Goal: Information Seeking & Learning: Learn about a topic

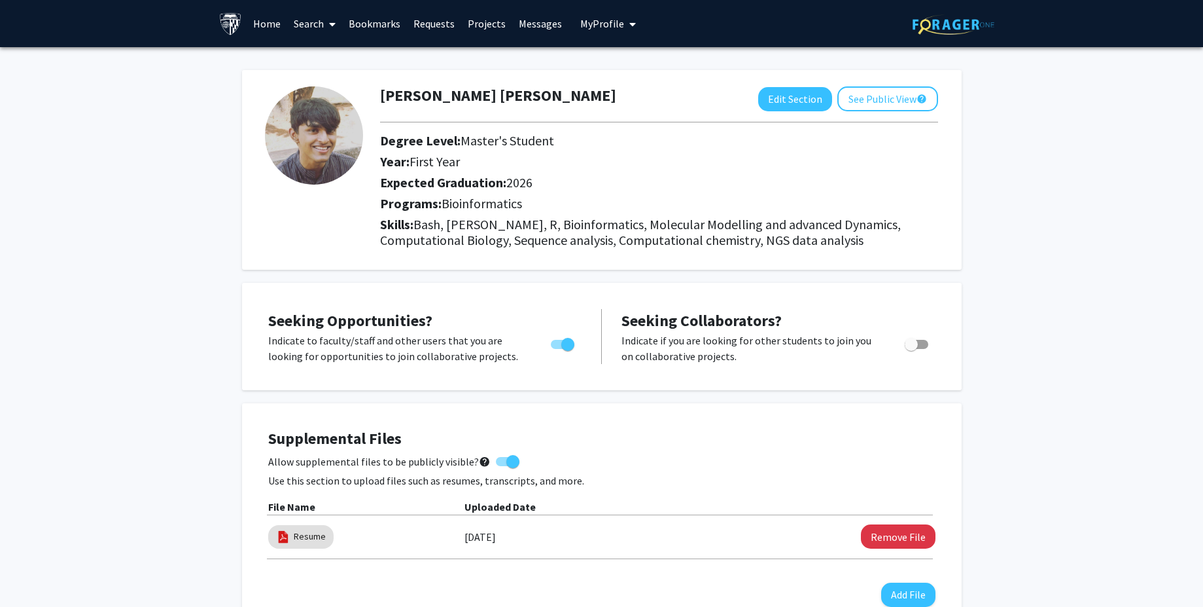
click at [308, 24] on link "Search" at bounding box center [314, 24] width 55 height 46
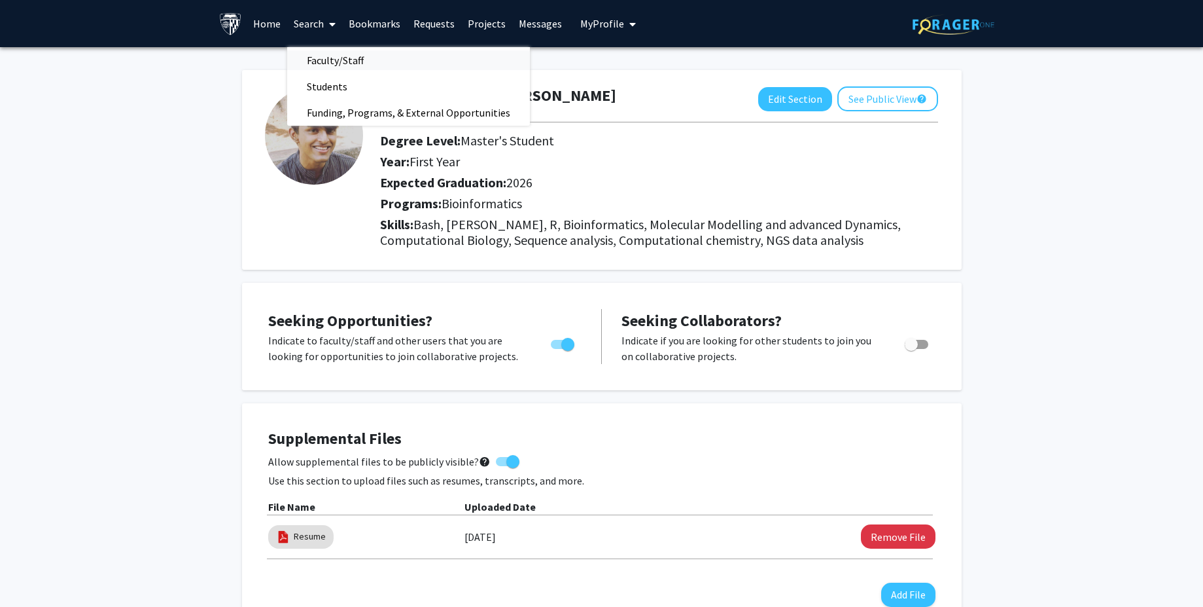
click at [329, 67] on span "Faculty/Staff" at bounding box center [335, 60] width 96 height 26
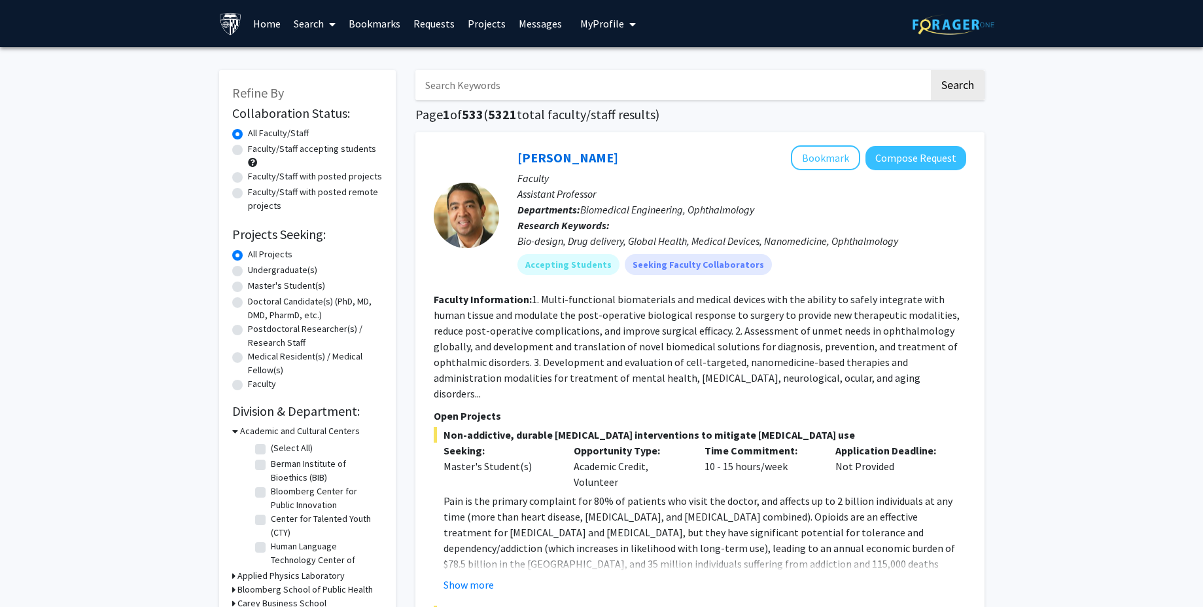
click at [489, 83] on input "Search Keywords" at bounding box center [673, 85] width 514 height 30
click at [726, 73] on input "Search Keywords" at bounding box center [673, 85] width 514 height 30
click at [856, 232] on p "Research Keywords: Bio-design, Drug delivery, Global Health, Medical Devices, N…" at bounding box center [742, 232] width 449 height 31
click at [566, 86] on input "Search Keywords" at bounding box center [673, 85] width 514 height 30
click at [470, 91] on input "sc" at bounding box center [673, 85] width 514 height 30
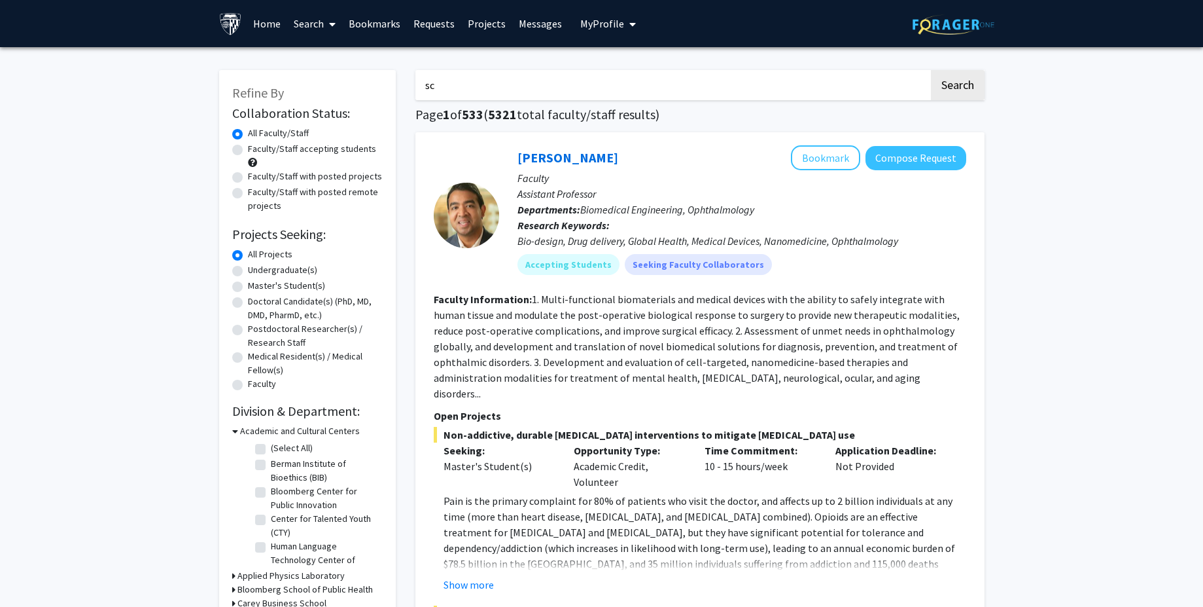
drag, startPoint x: 464, startPoint y: 88, endPoint x: 407, endPoint y: 81, distance: 57.3
click at [925, 87] on input "RNA seq" at bounding box center [673, 85] width 514 height 30
type input "RNA seq"
click at [944, 88] on button "Search" at bounding box center [958, 85] width 54 height 30
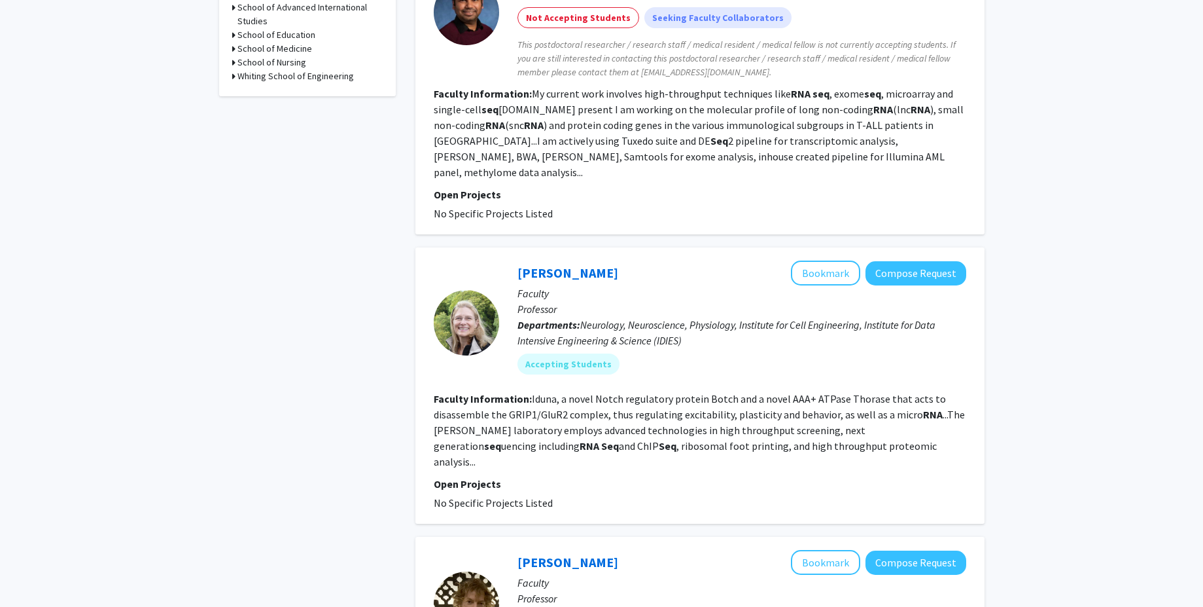
scroll to position [628, 0]
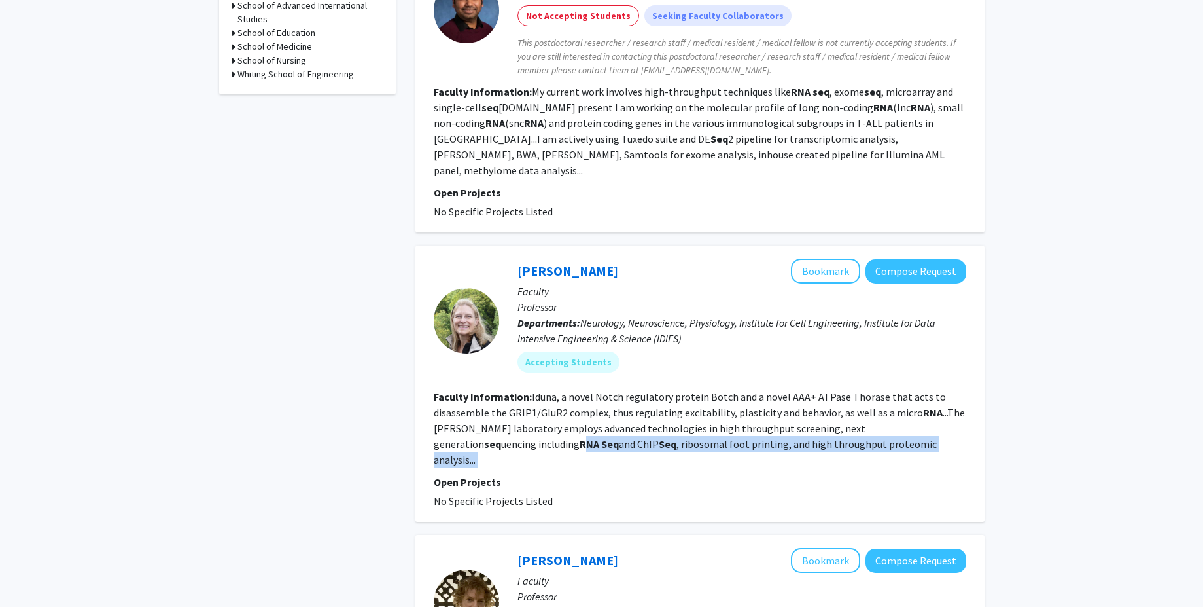
drag, startPoint x: 441, startPoint y: 419, endPoint x: 579, endPoint y: 425, distance: 138.2
click at [579, 425] on fg-search-faculty "[PERSON_NAME] Bookmark Compose Request Faculty Professor Departments: Neurology…" at bounding box center [700, 383] width 533 height 250
click at [574, 416] on fg-read-more "Iduna, a novel Notch regulatory protein Botch and a novel AAA+ ATPase Thorase t…" at bounding box center [699, 428] width 531 height 76
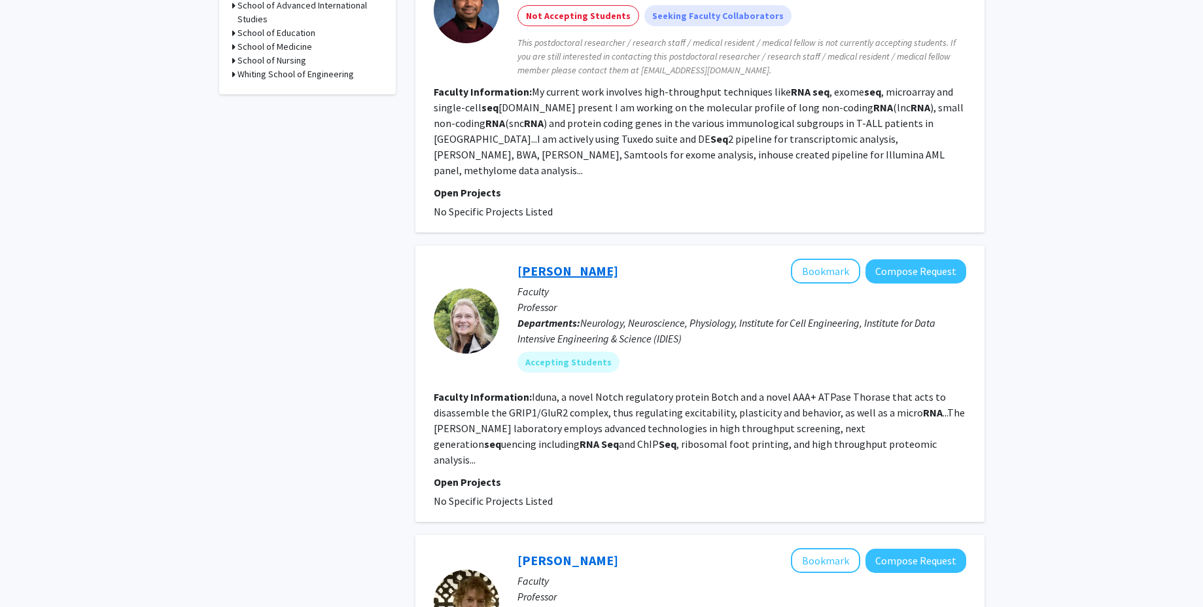
click at [556, 262] on link "[PERSON_NAME]" at bounding box center [568, 270] width 101 height 16
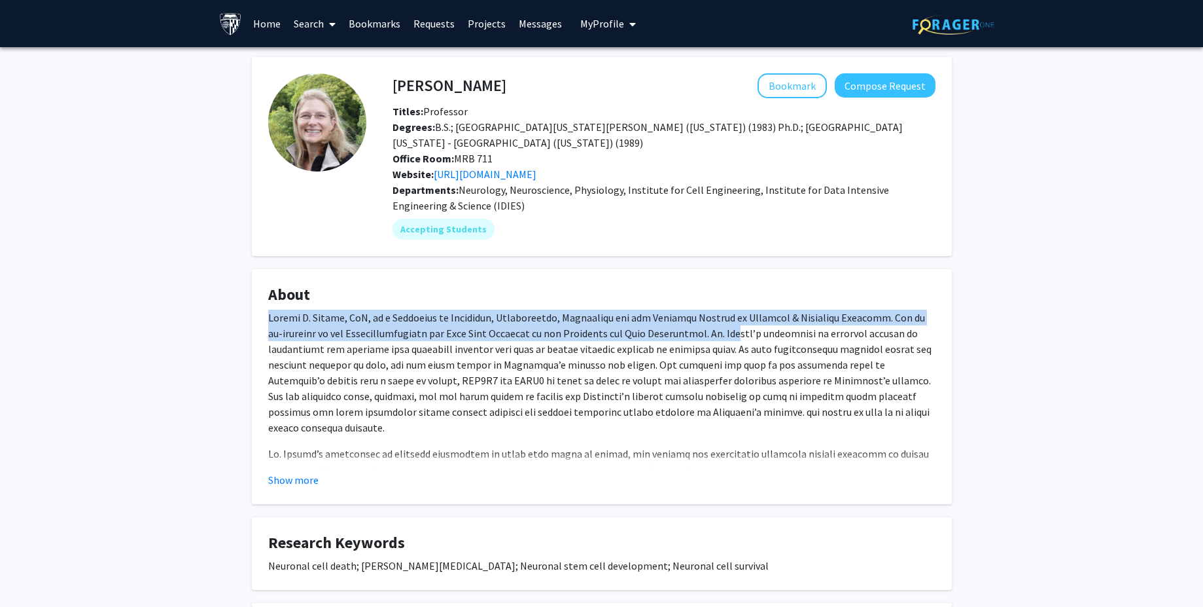
drag, startPoint x: 269, startPoint y: 315, endPoint x: 709, endPoint y: 330, distance: 440.7
click at [709, 330] on p at bounding box center [601, 373] width 667 height 126
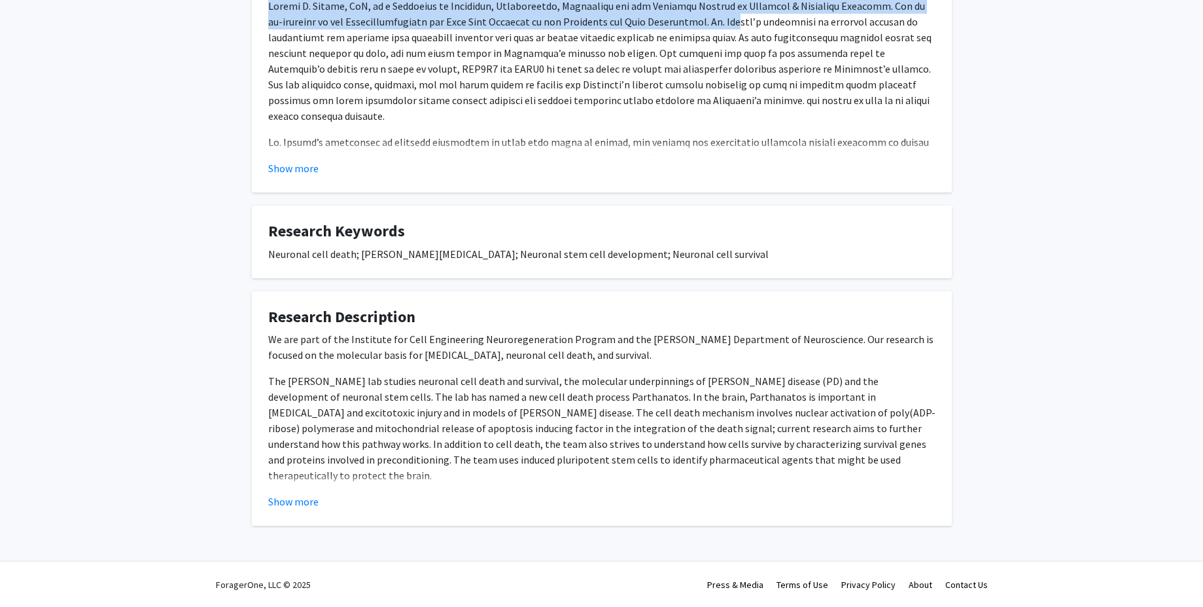
scroll to position [312, 0]
click at [296, 493] on button "Show more" at bounding box center [293, 501] width 50 height 16
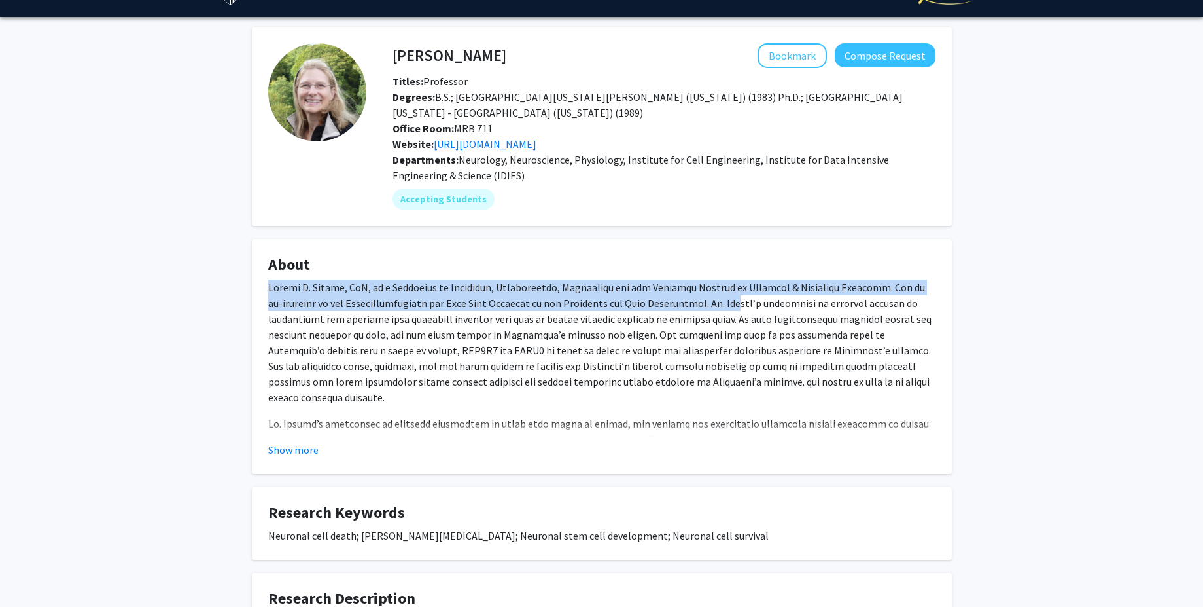
scroll to position [0, 0]
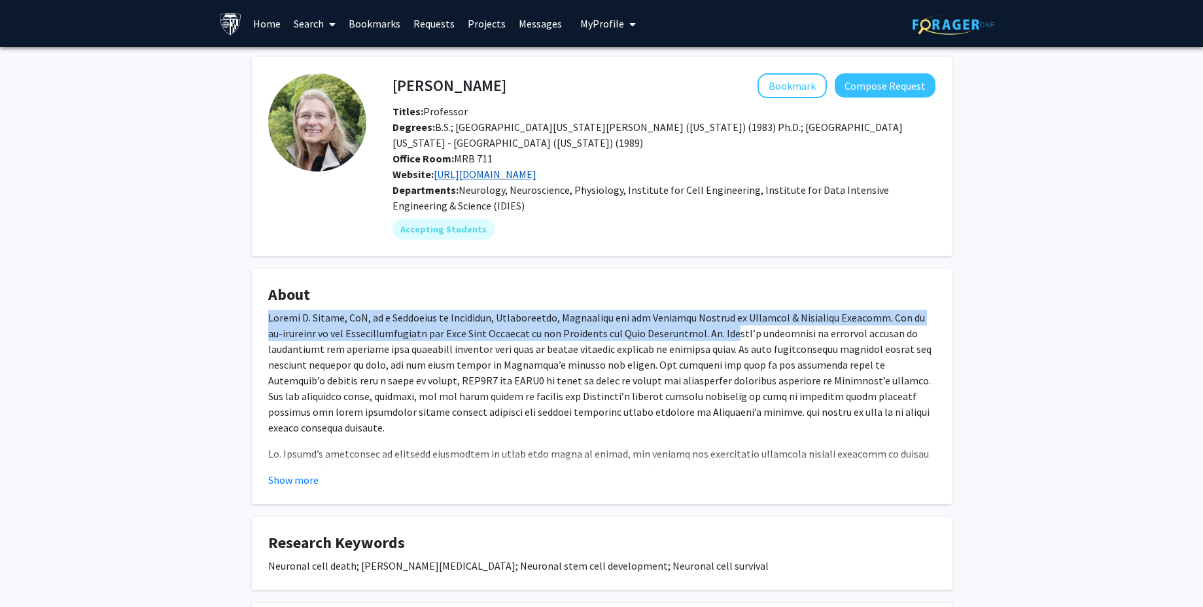
click at [507, 174] on link "[URL][DOMAIN_NAME]" at bounding box center [485, 174] width 103 height 13
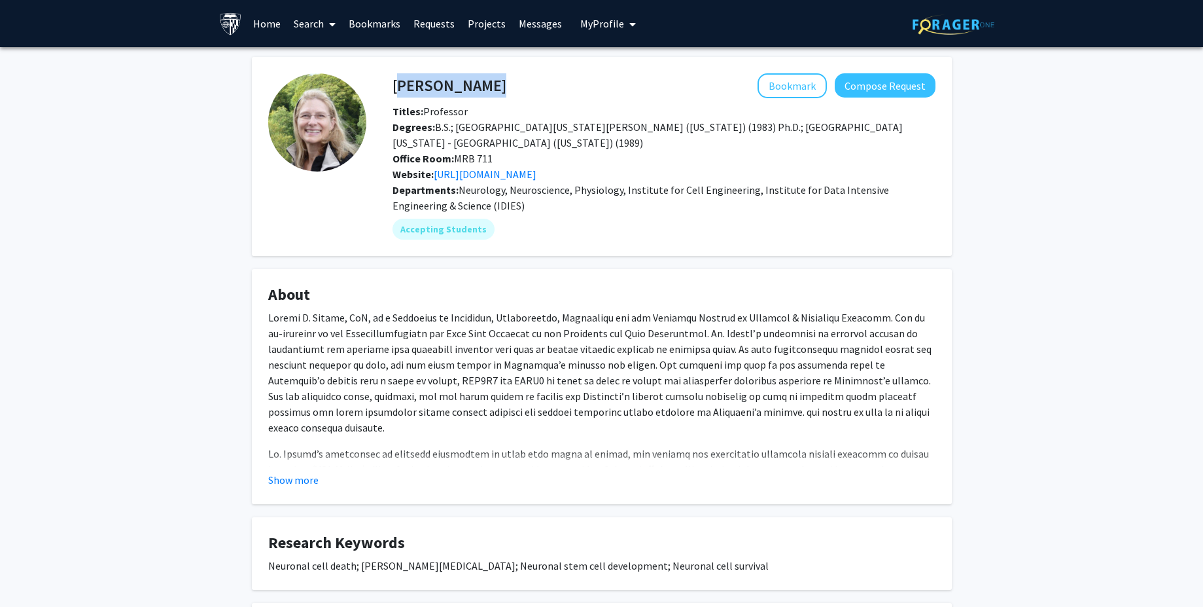
drag, startPoint x: 391, startPoint y: 83, endPoint x: 395, endPoint y: 89, distance: 7.1
click at [395, 90] on div "[PERSON_NAME] Bookmark Compose Request" at bounding box center [664, 85] width 563 height 25
copy h4 "[PERSON_NAME]"
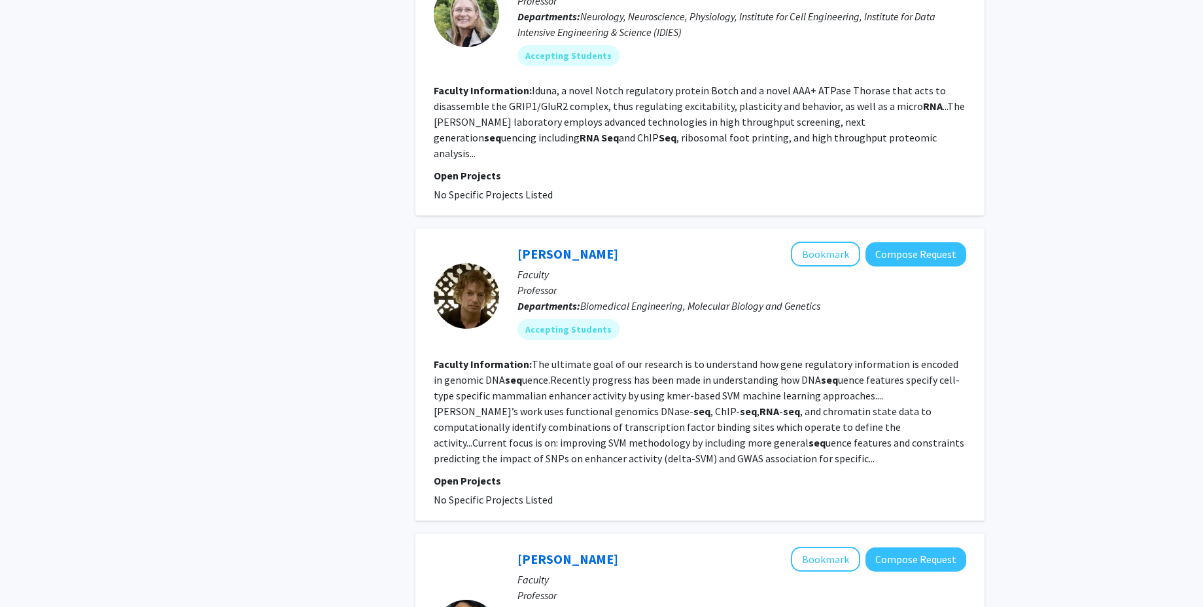
scroll to position [942, 0]
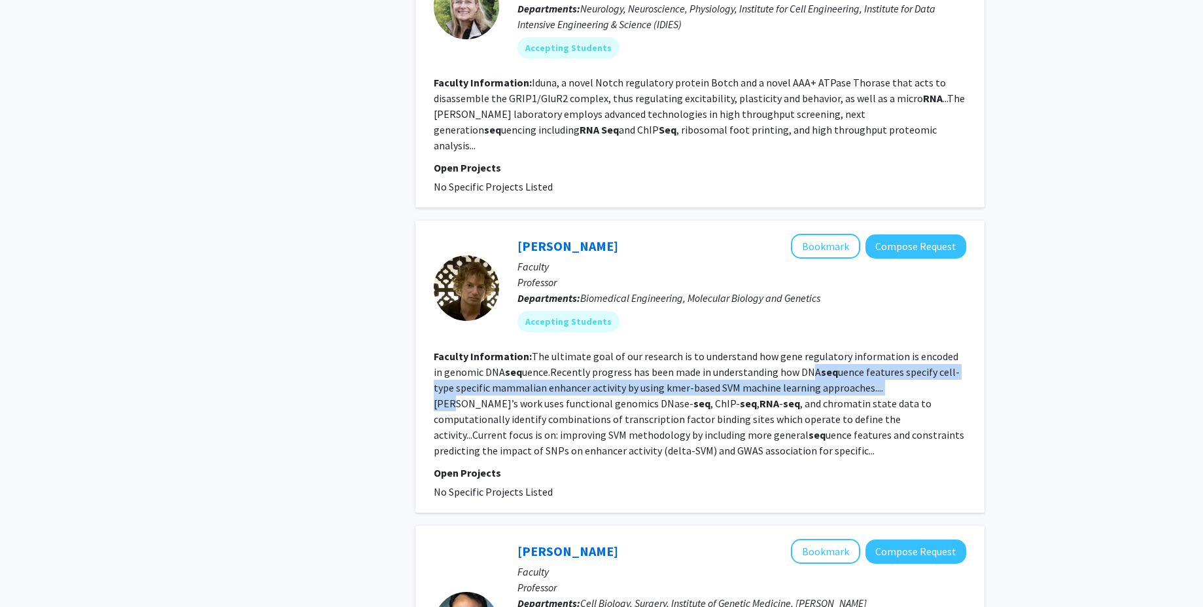
drag, startPoint x: 799, startPoint y: 327, endPoint x: 870, endPoint y: 347, distance: 74.2
click at [875, 349] on fg-read-more "The ultimate goal of our research is to understand how gene regulatory informat…" at bounding box center [699, 402] width 531 height 107
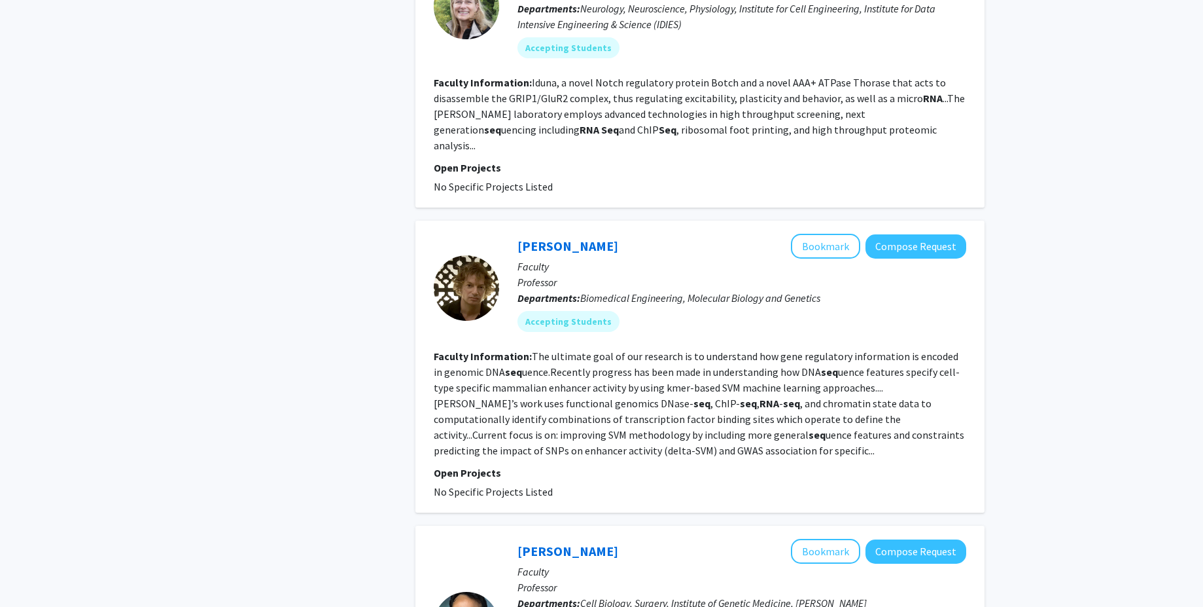
click at [801, 366] on fg-read-more "The ultimate goal of our research is to understand how gene regulatory informat…" at bounding box center [699, 402] width 531 height 107
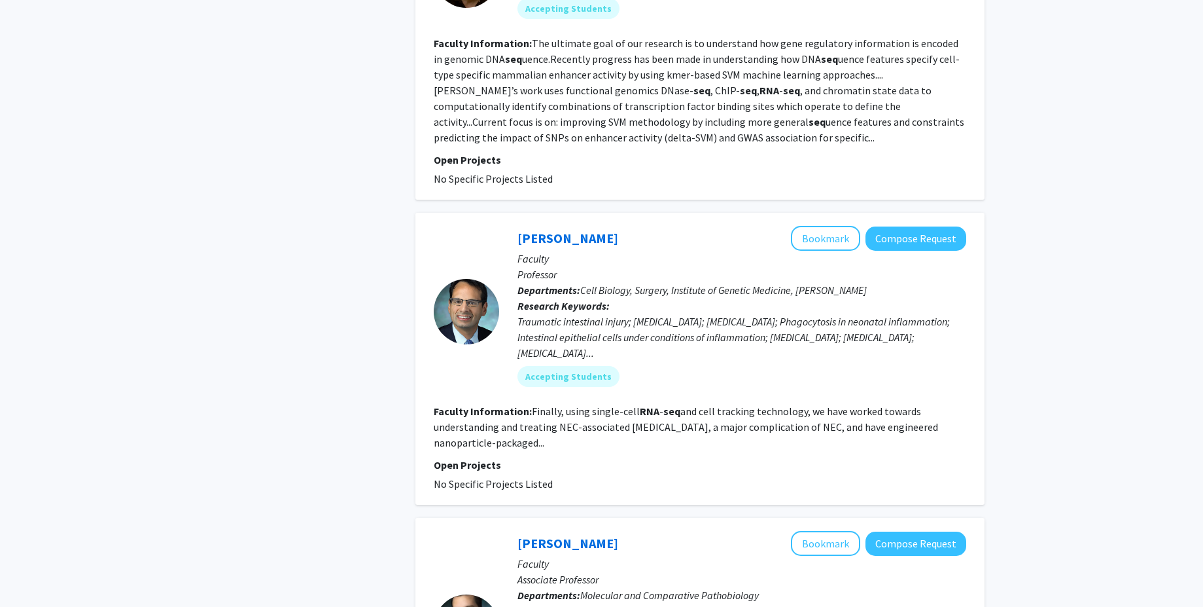
scroll to position [1256, 0]
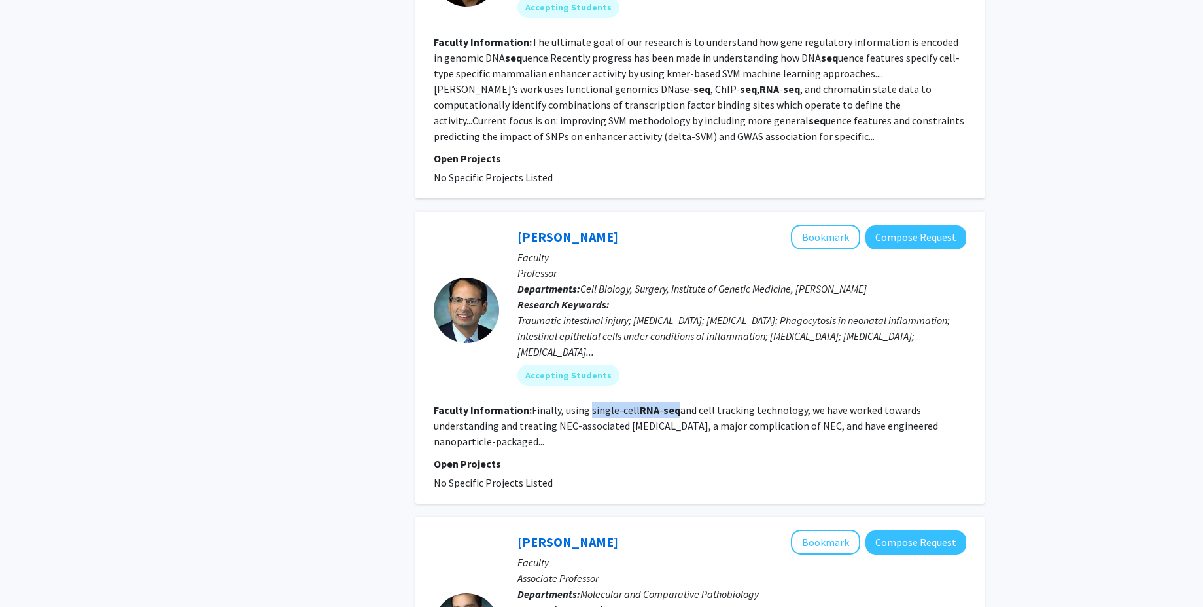
drag, startPoint x: 590, startPoint y: 363, endPoint x: 675, endPoint y: 365, distance: 85.1
click at [675, 403] on fg-read-more "Finally, using single-cell RNA - seq and cell tracking technology, we have work…" at bounding box center [686, 425] width 505 height 44
click at [697, 403] on fg-read-more "Finally, using single-cell RNA - seq and cell tracking technology, we have work…" at bounding box center [686, 425] width 505 height 44
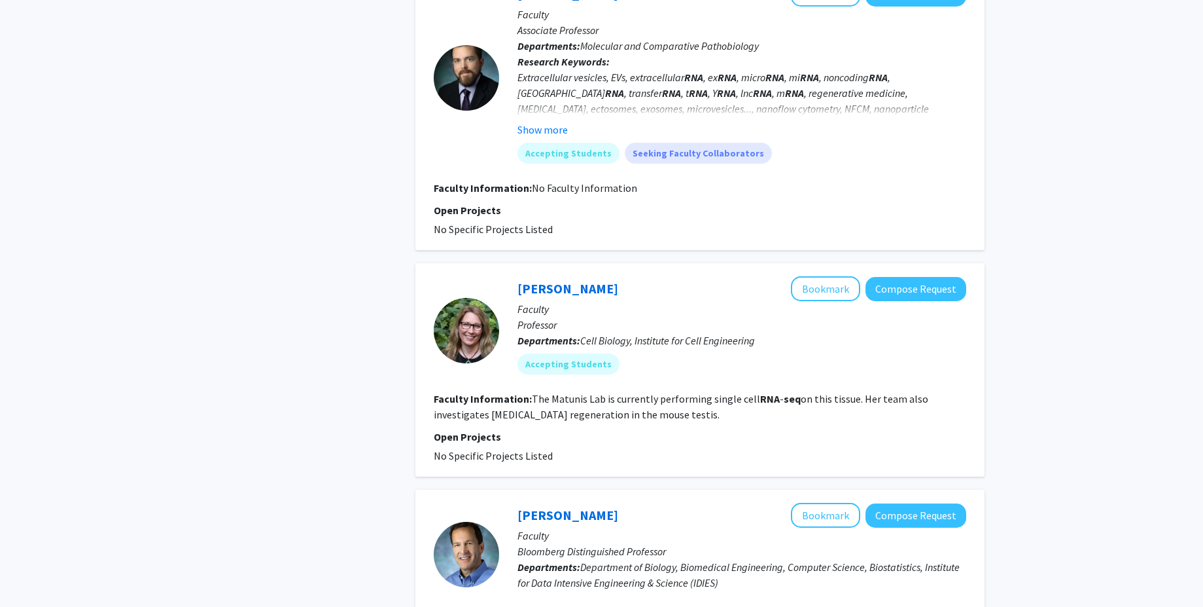
scroll to position [1806, 0]
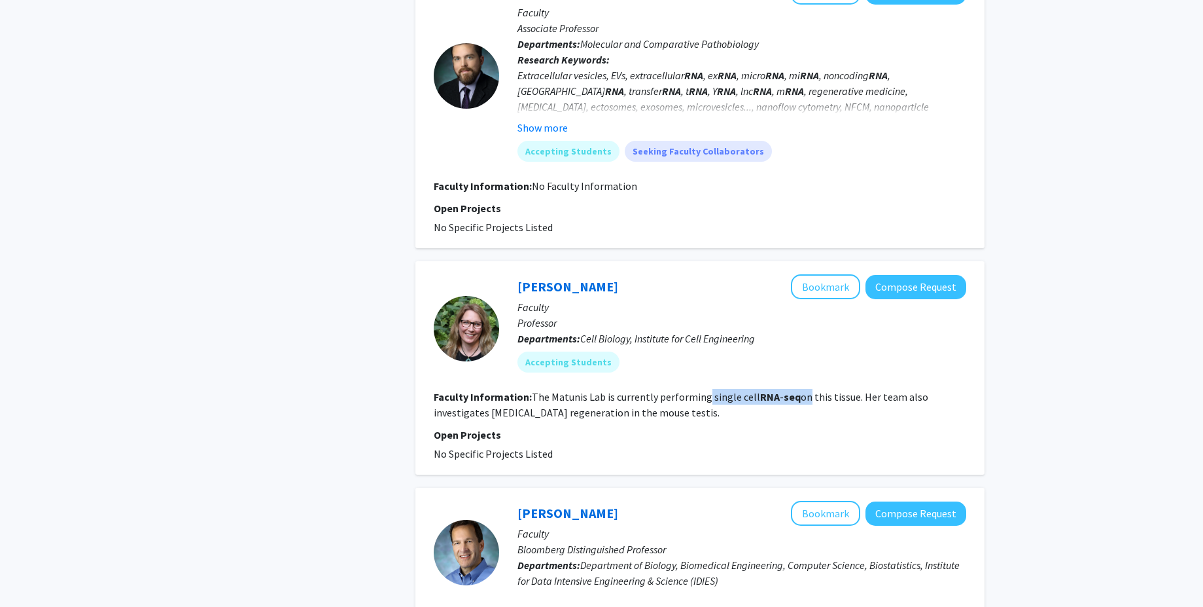
drag, startPoint x: 721, startPoint y: 353, endPoint x: 796, endPoint y: 355, distance: 74.6
click at [796, 390] on fg-read-more "The Matunis Lab is currently performing single cell RNA - seq on this tissue. H…" at bounding box center [681, 404] width 495 height 29
click at [779, 389] on section "Faculty Information: The Matunis Lab is currently performing single cell RNA - …" at bounding box center [700, 404] width 533 height 31
drag, startPoint x: 550, startPoint y: 369, endPoint x: 657, endPoint y: 364, distance: 107.4
click at [655, 390] on fg-read-more "The Matunis Lab is currently performing single cell RNA - seq on this tissue. H…" at bounding box center [681, 404] width 495 height 29
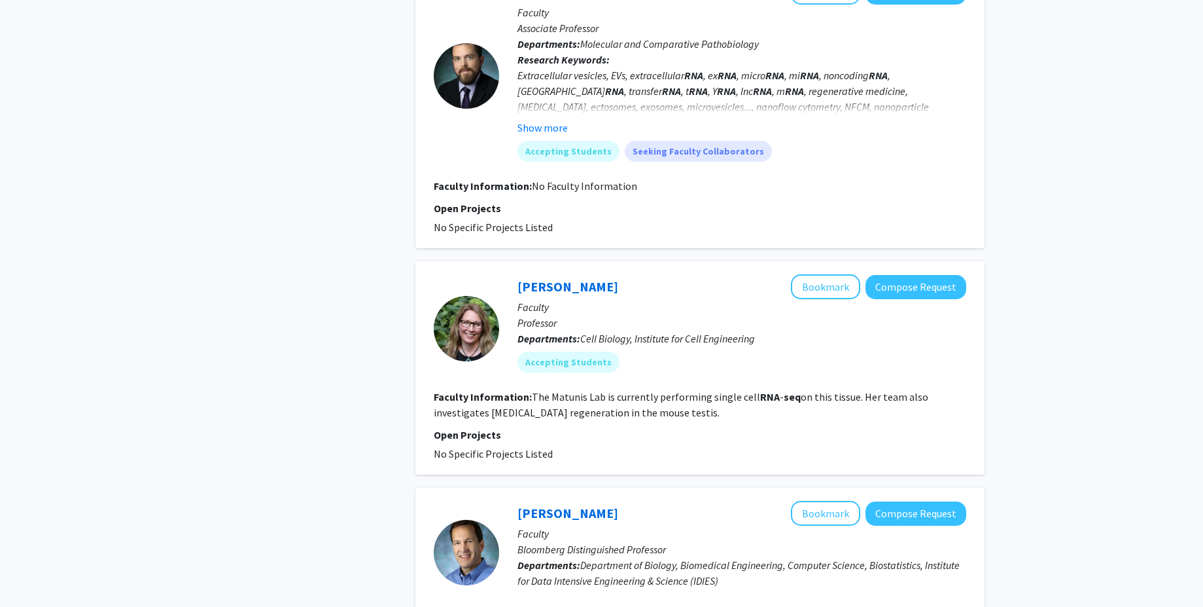
click at [700, 373] on fg-search-faculty "[PERSON_NAME] Bookmark Compose Request Faculty Professor Departments: Cell Biol…" at bounding box center [700, 367] width 533 height 187
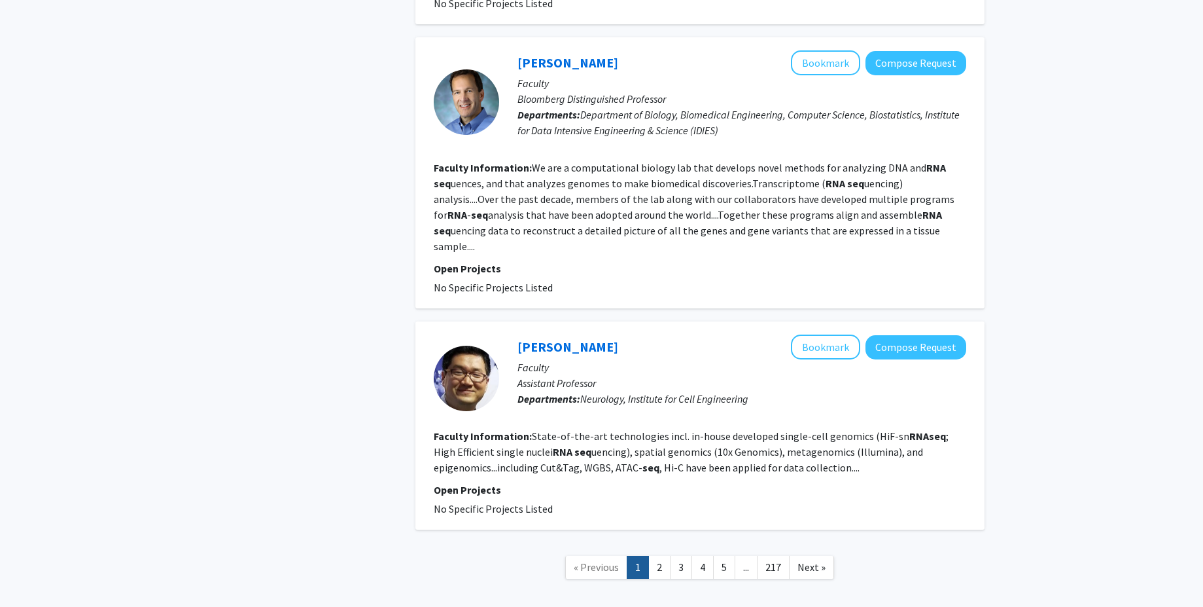
scroll to position [2261, 0]
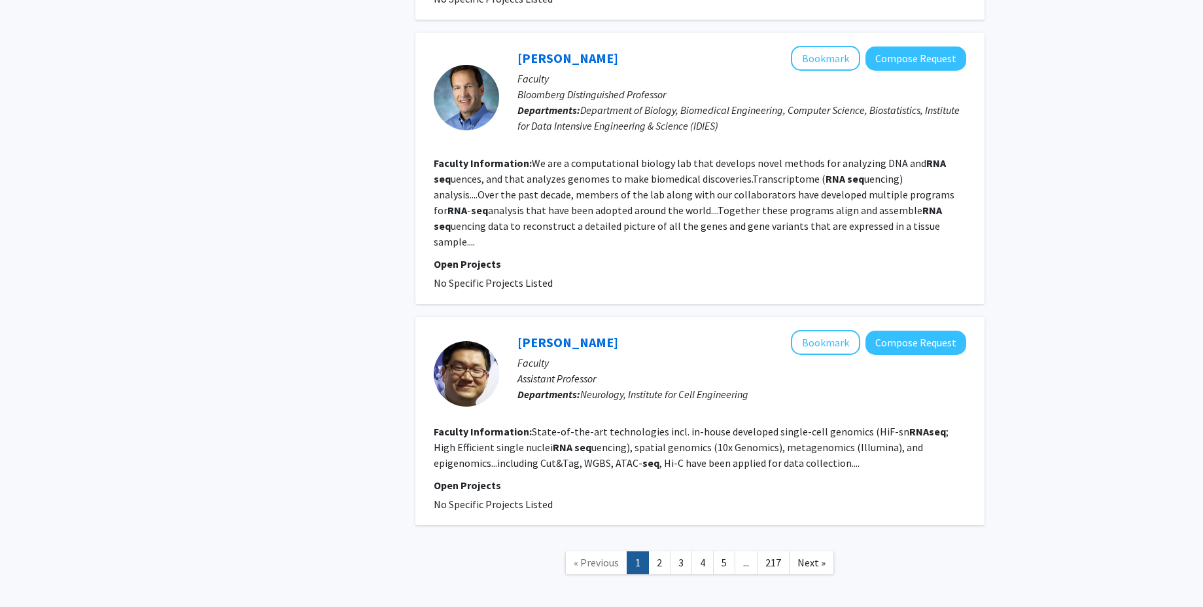
click at [648, 551] on link "1" at bounding box center [638, 562] width 22 height 23
click at [652, 551] on link "2" at bounding box center [660, 562] width 22 height 23
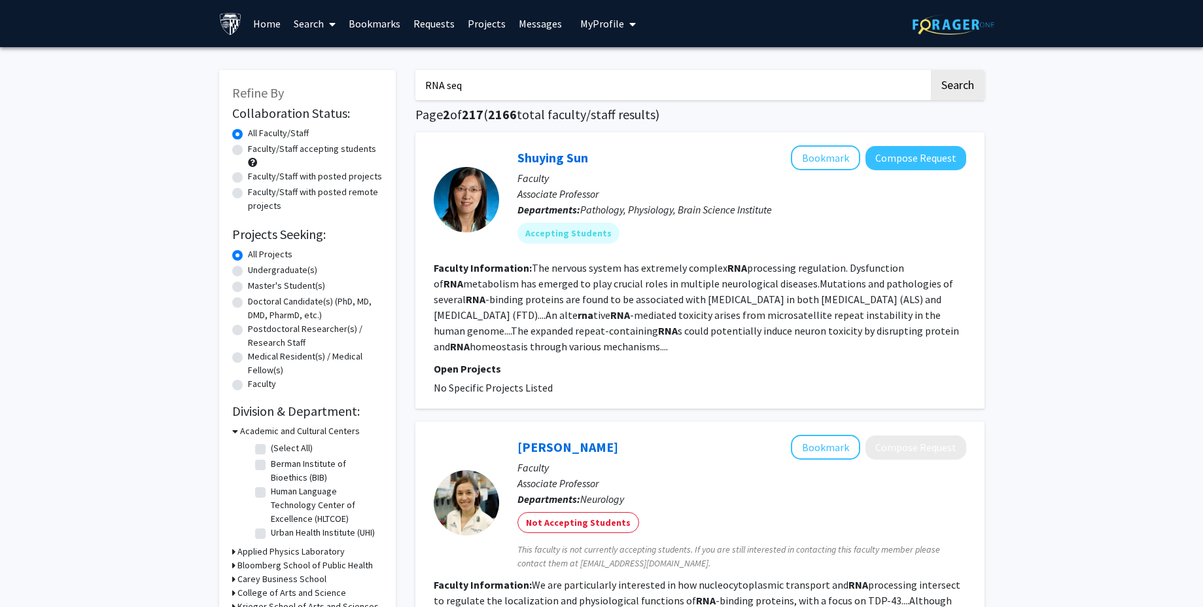
click at [704, 339] on section "Faculty Information: The nervous system has extremely complex RNA processing re…" at bounding box center [700, 307] width 533 height 94
click at [707, 340] on section "Faculty Information: The nervous system has extremely complex RNA processing re…" at bounding box center [700, 307] width 533 height 94
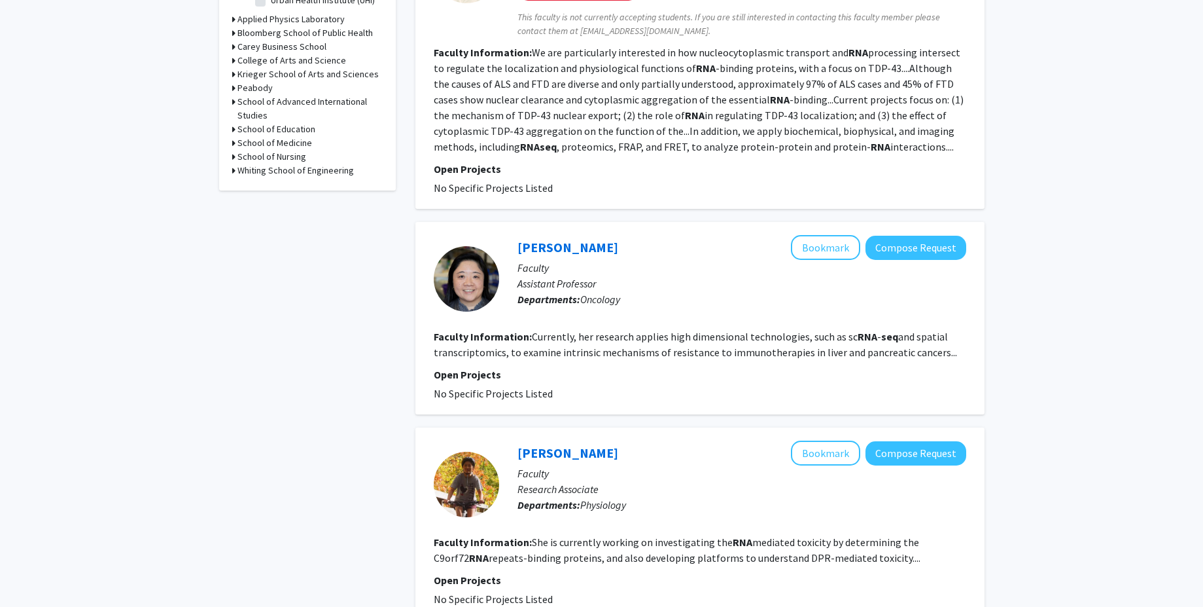
scroll to position [550, 0]
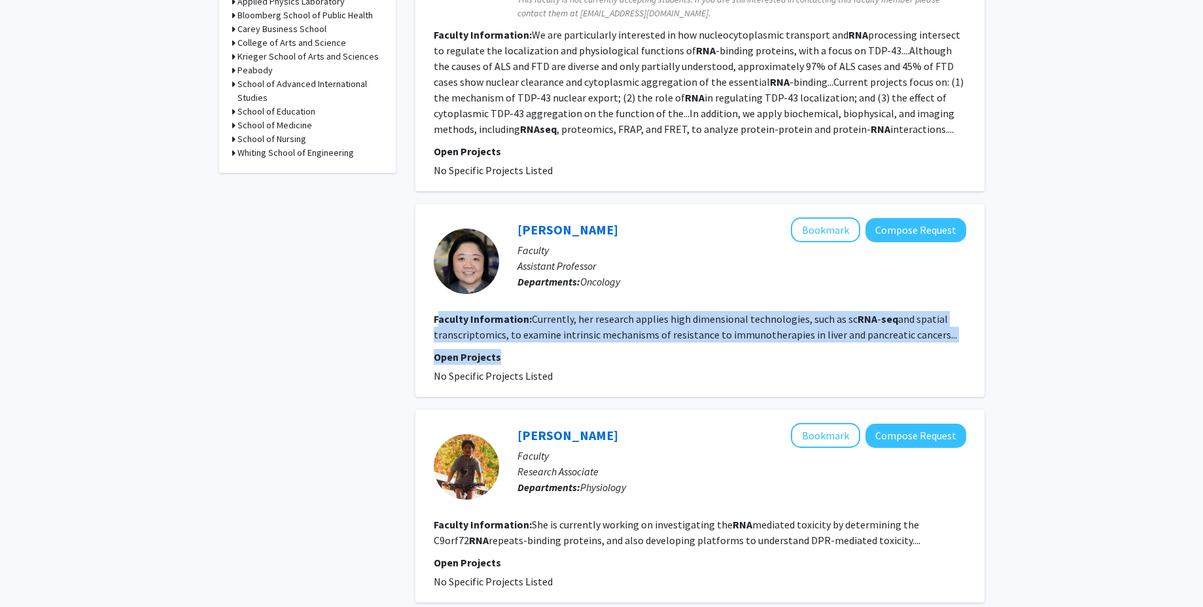
drag, startPoint x: 441, startPoint y: 320, endPoint x: 576, endPoint y: 360, distance: 140.6
click at [576, 360] on fg-search-faculty "[PERSON_NAME] Bookmark Compose Request Faculty Assistant Professor Departments:…" at bounding box center [700, 300] width 533 height 166
click at [576, 360] on p "Open Projects" at bounding box center [700, 357] width 533 height 16
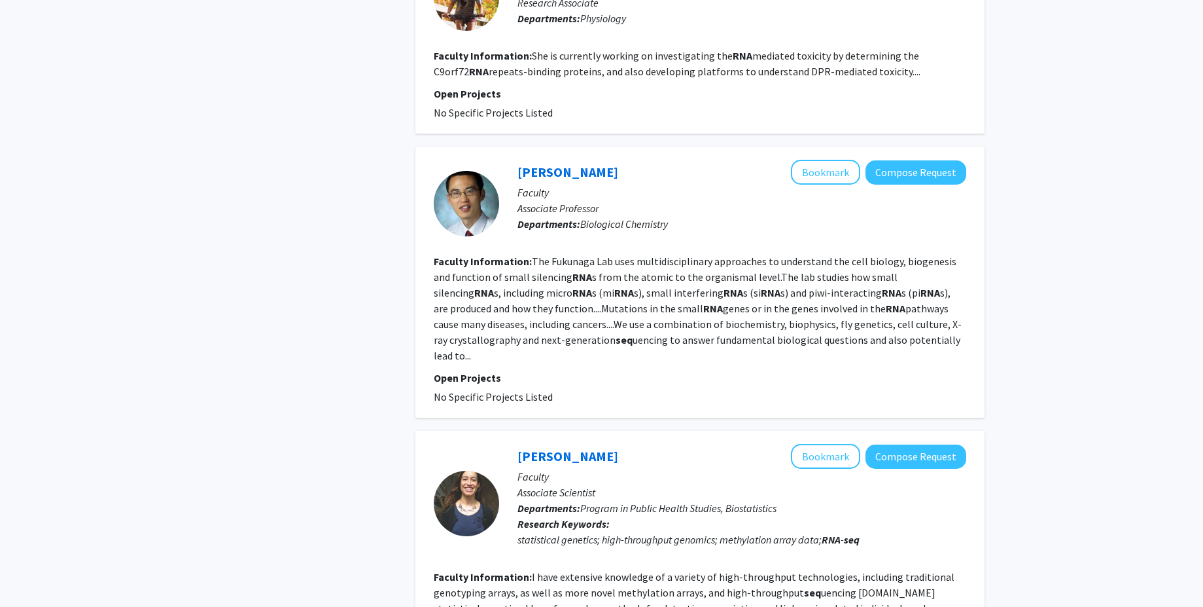
scroll to position [1021, 0]
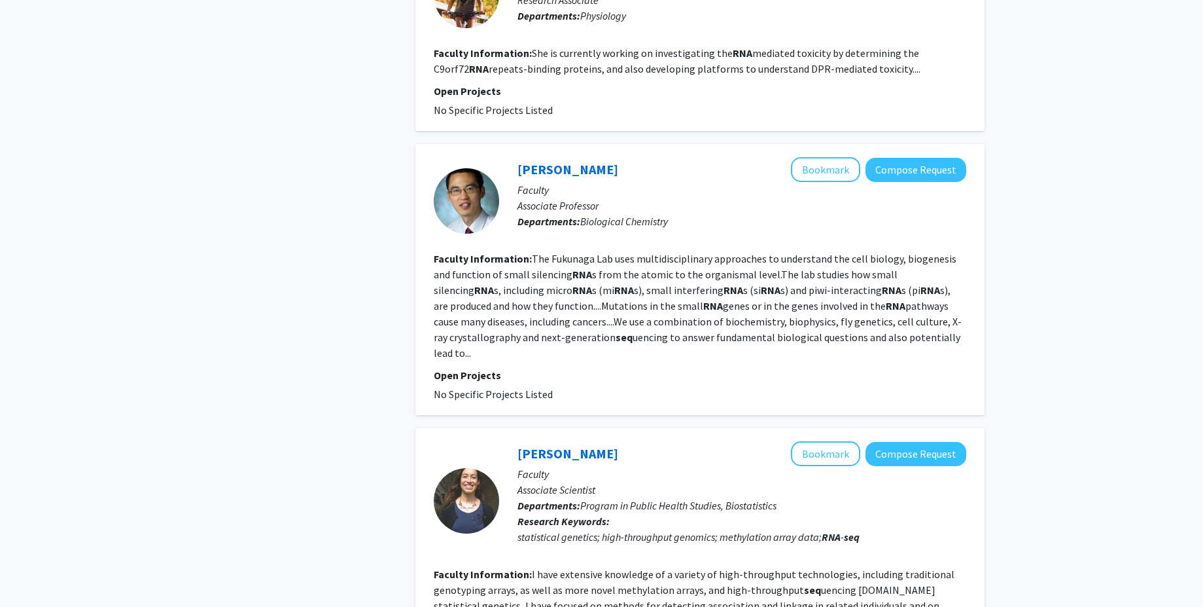
drag, startPoint x: 429, startPoint y: 262, endPoint x: 586, endPoint y: 380, distance: 195.9
click at [586, 380] on div "[PERSON_NAME] Bookmark Compose Request Faculty Associate Professor Departments:…" at bounding box center [700, 279] width 569 height 271
click at [592, 386] on fg-project-list "No Specific Projects Listed" at bounding box center [700, 394] width 533 height 16
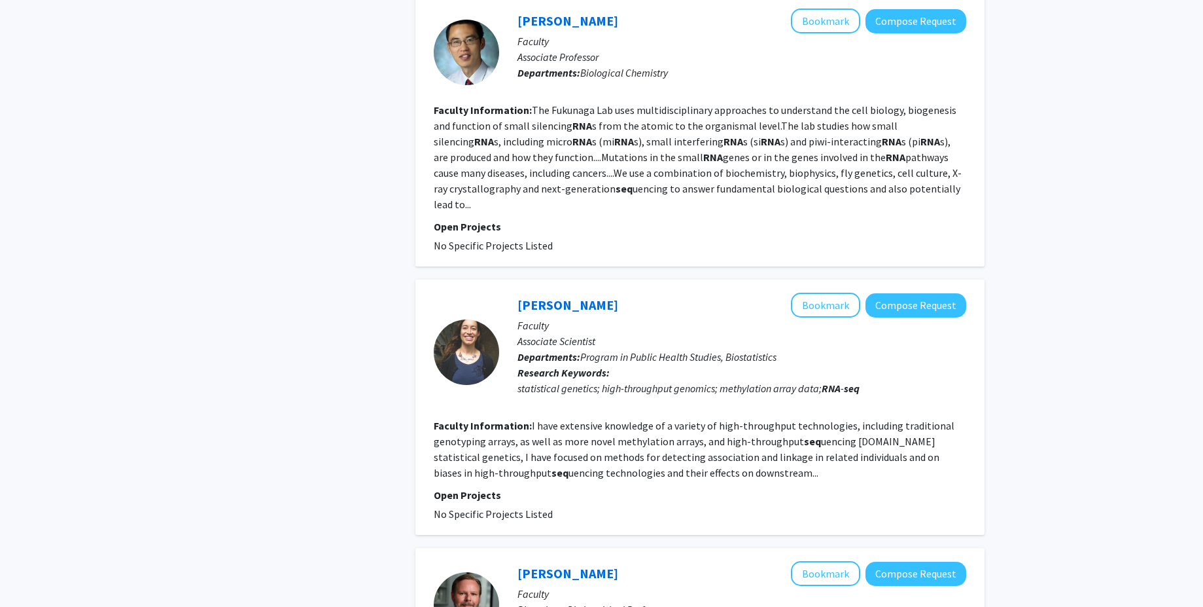
scroll to position [1178, 0]
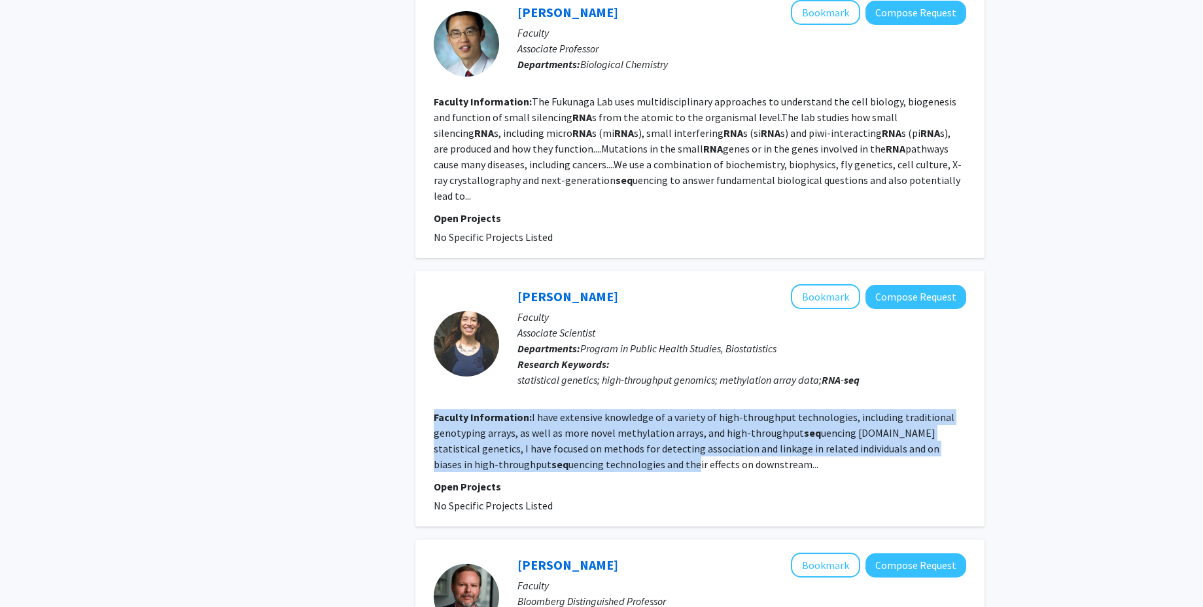
drag, startPoint x: 429, startPoint y: 410, endPoint x: 596, endPoint y: 450, distance: 171.7
click at [578, 444] on div "[PERSON_NAME] Bookmark Compose Request Faculty Associate Scientist Departments:…" at bounding box center [700, 398] width 569 height 255
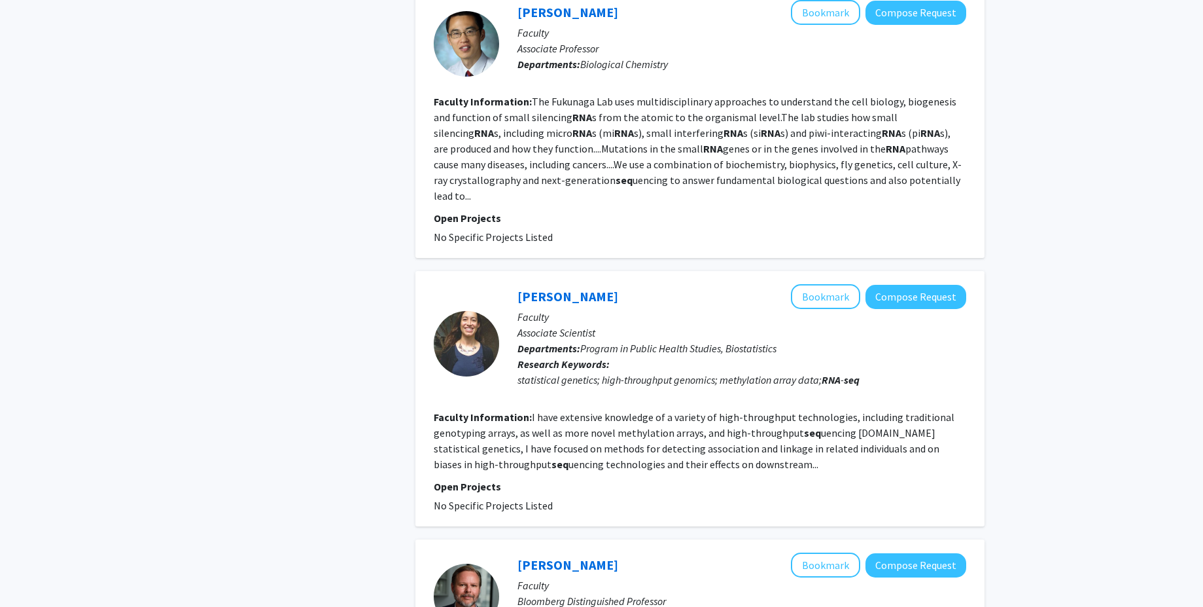
click at [601, 452] on fg-read-more "I have extensive knowledge of a variety of high-throughput technologies, includ…" at bounding box center [694, 440] width 521 height 60
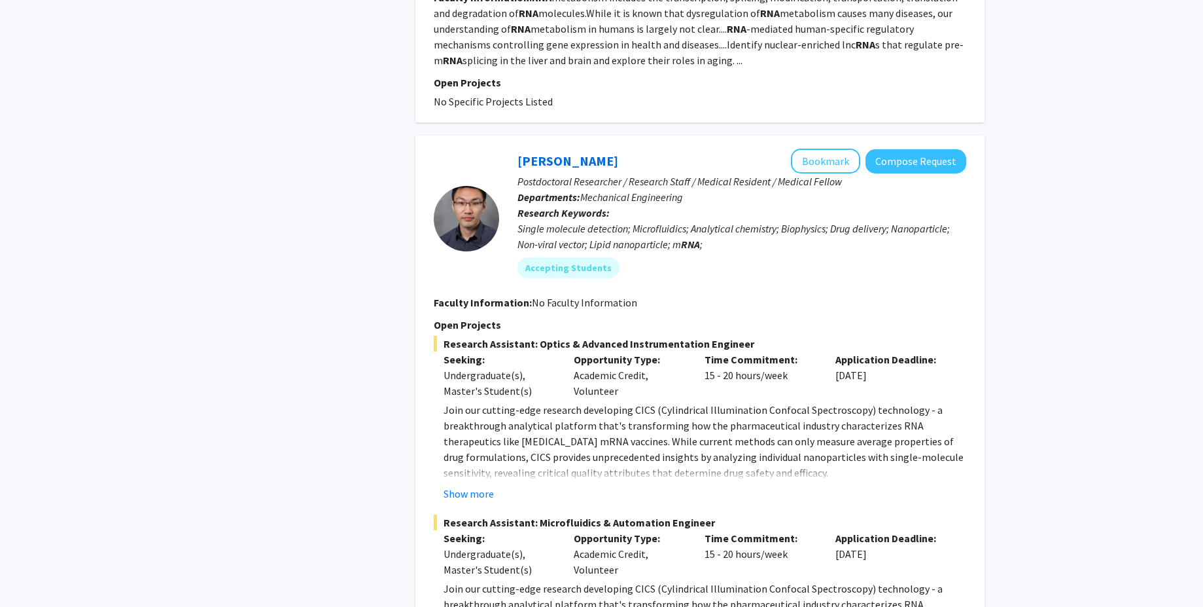
scroll to position [2120, 0]
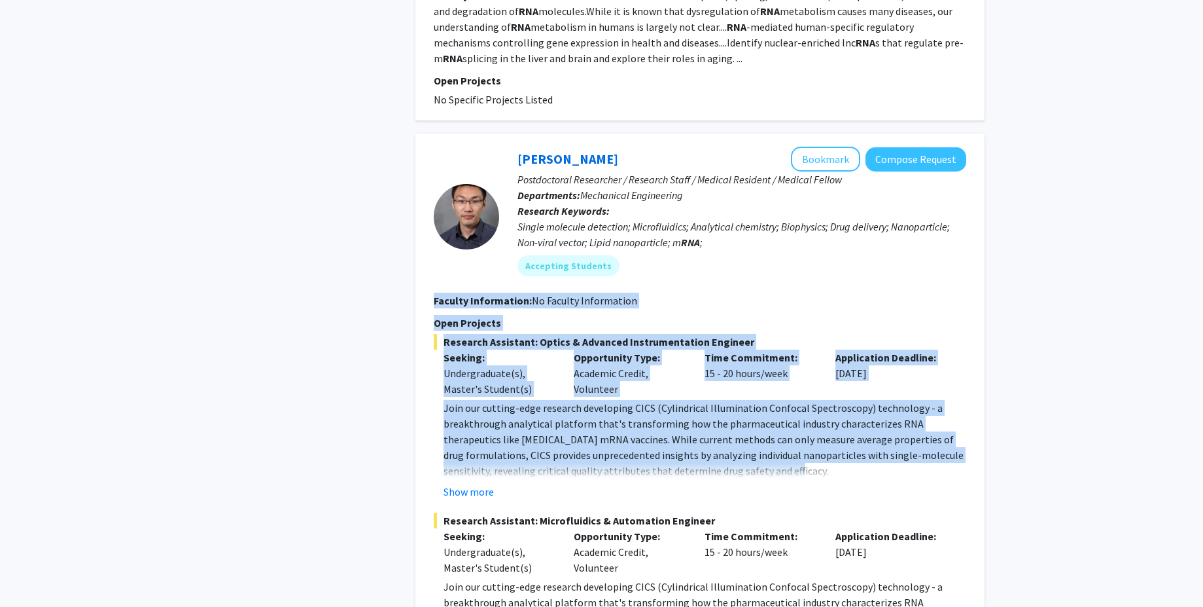
drag, startPoint x: 435, startPoint y: 277, endPoint x: 798, endPoint y: 461, distance: 407.4
click at [811, 454] on fg-search-faculty "Sixuan Li Bookmark Compose Request Postdoctoral Researcher / Research Staff / M…" at bounding box center [700, 502] width 533 height 710
click at [787, 462] on p "Join our cutting-edge research developing CICS (Cylindrical Illumination Confoc…" at bounding box center [705, 439] width 523 height 79
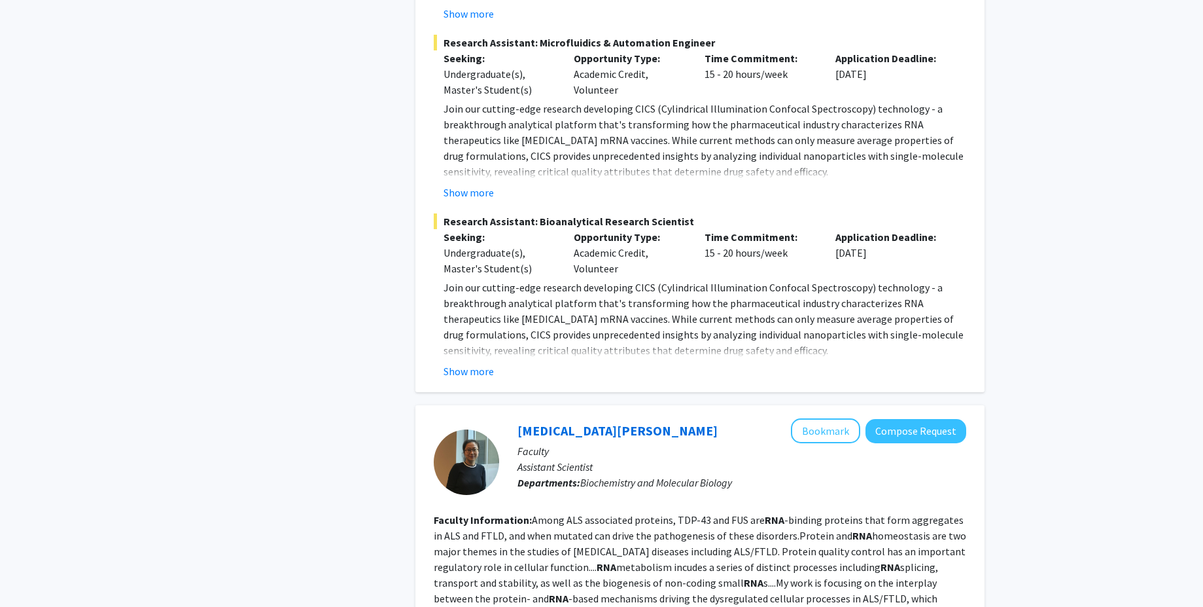
scroll to position [2561, 0]
